Goal: Navigation & Orientation: Find specific page/section

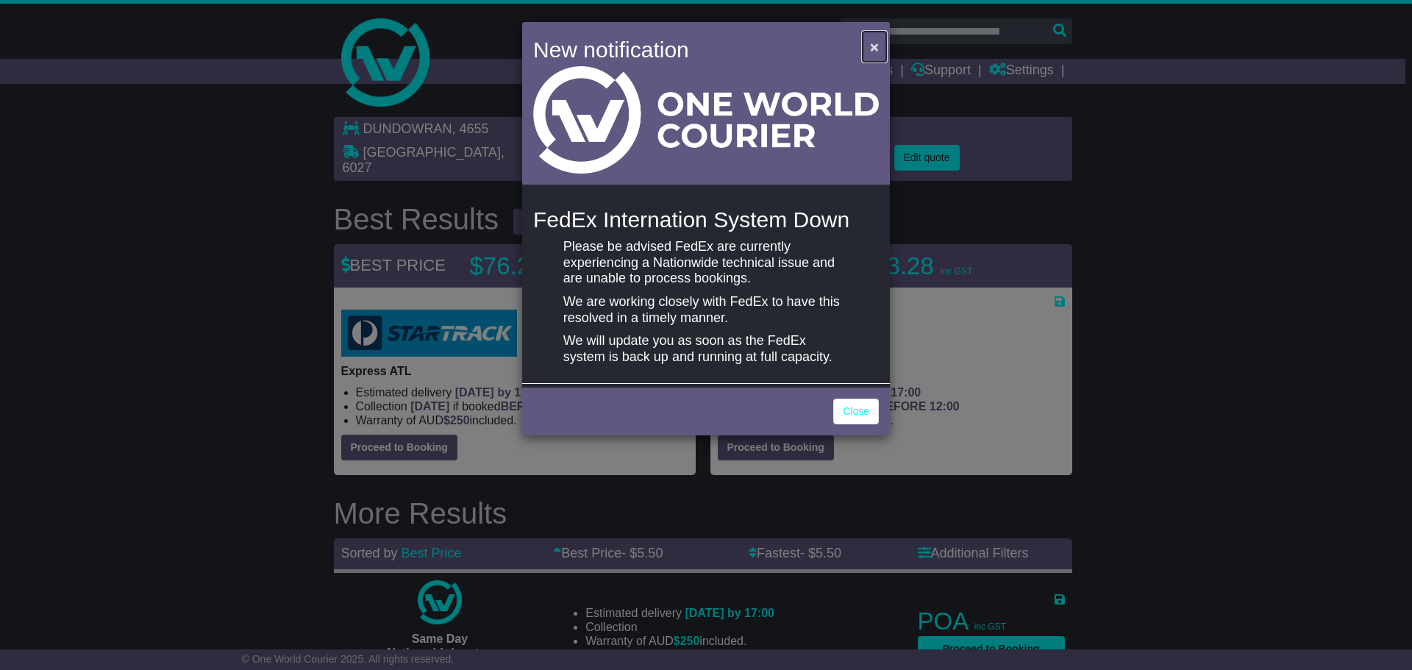
click at [869, 43] on button "×" at bounding box center [875, 47] width 24 height 30
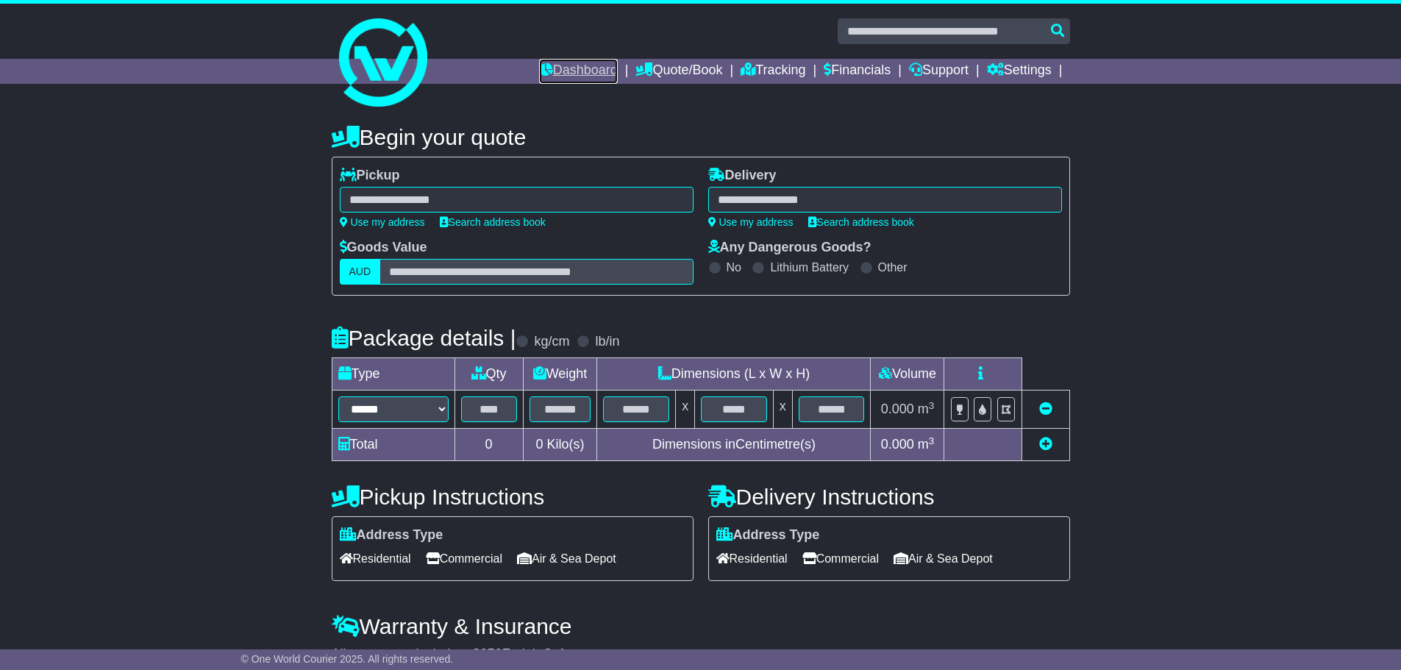
click at [595, 65] on link "Dashboard" at bounding box center [578, 71] width 79 height 25
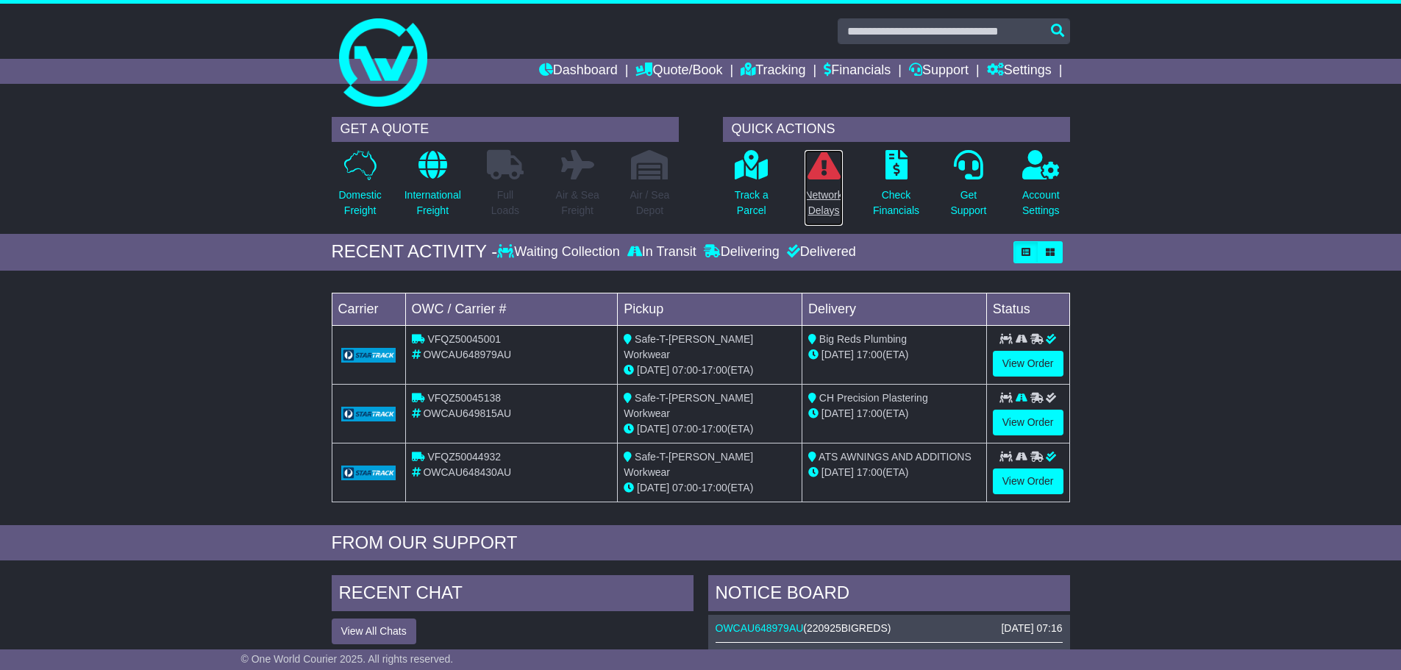
click at [827, 222] on link "Network Delays" at bounding box center [823, 187] width 39 height 77
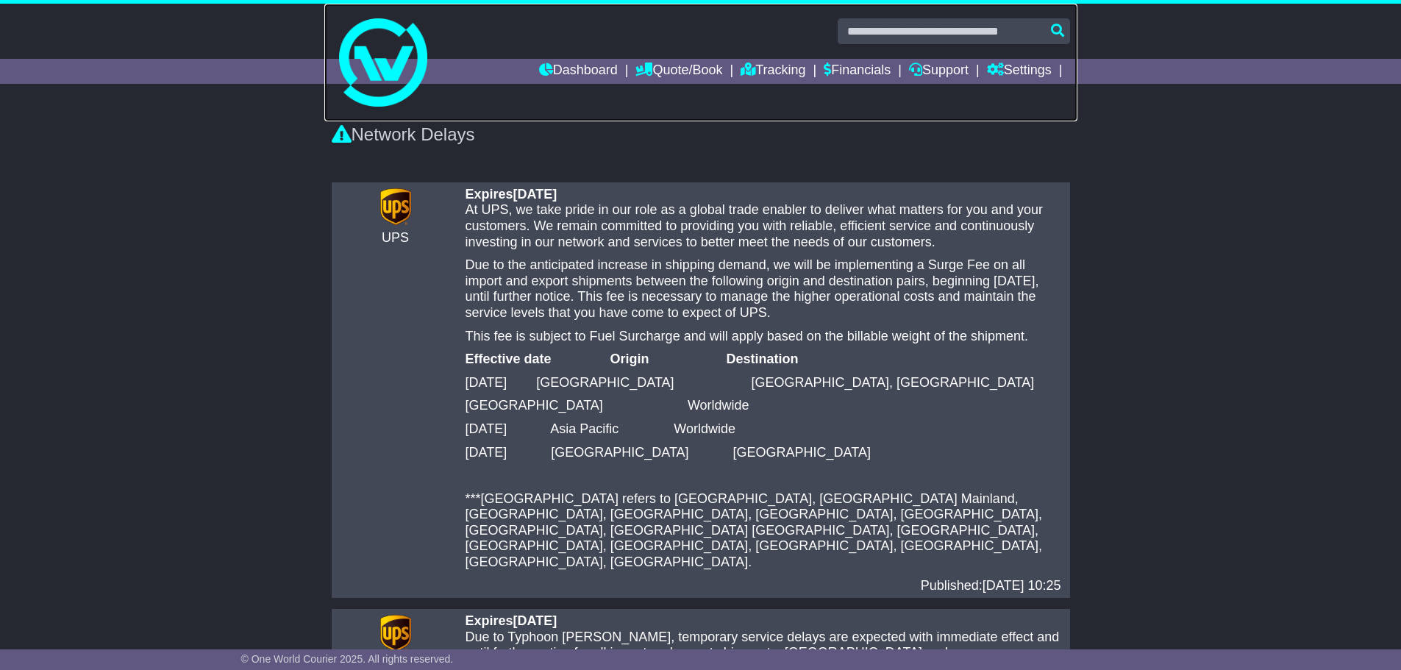
click at [381, 45] on img at bounding box center [383, 62] width 88 height 88
